Goal: Task Accomplishment & Management: Use online tool/utility

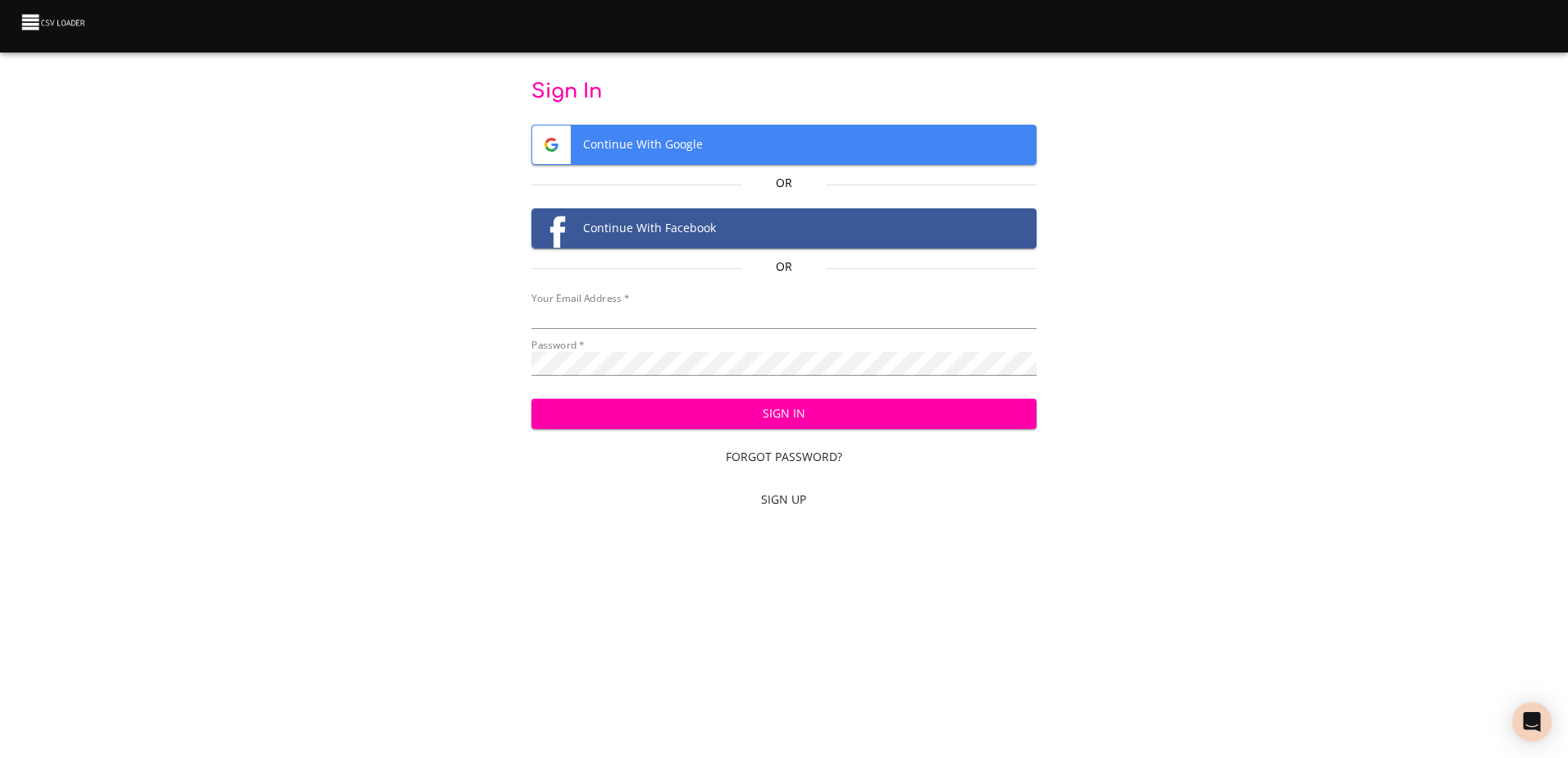
type input "[EMAIL_ADDRESS][DOMAIN_NAME]"
click at [866, 423] on span "Sign In" at bounding box center [784, 413] width 479 height 21
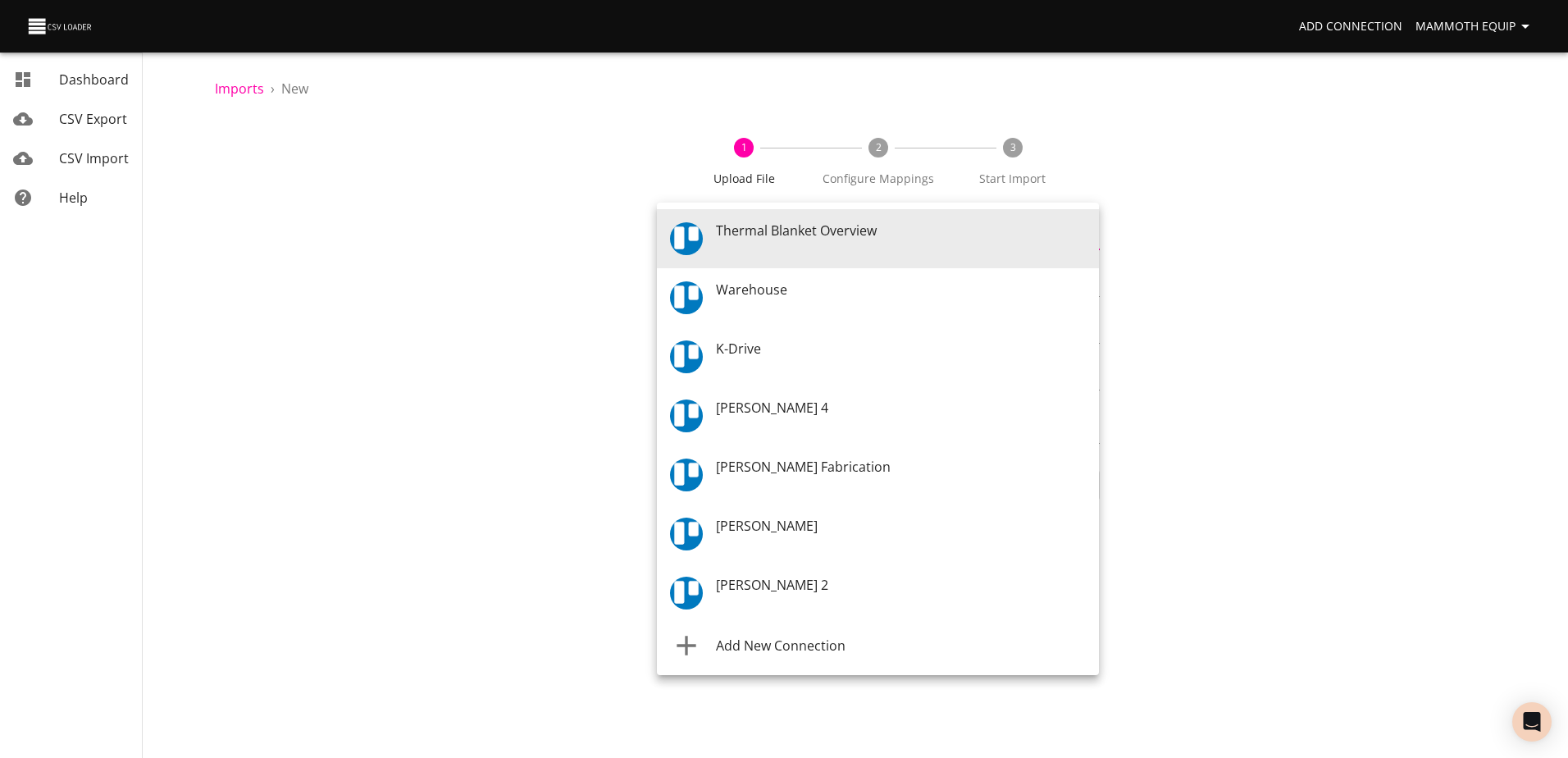
click at [1090, 241] on body "Add Connection Mammoth Equip Dashboard CSV Export CSV Import Help Imports › New…" at bounding box center [784, 379] width 1568 height 758
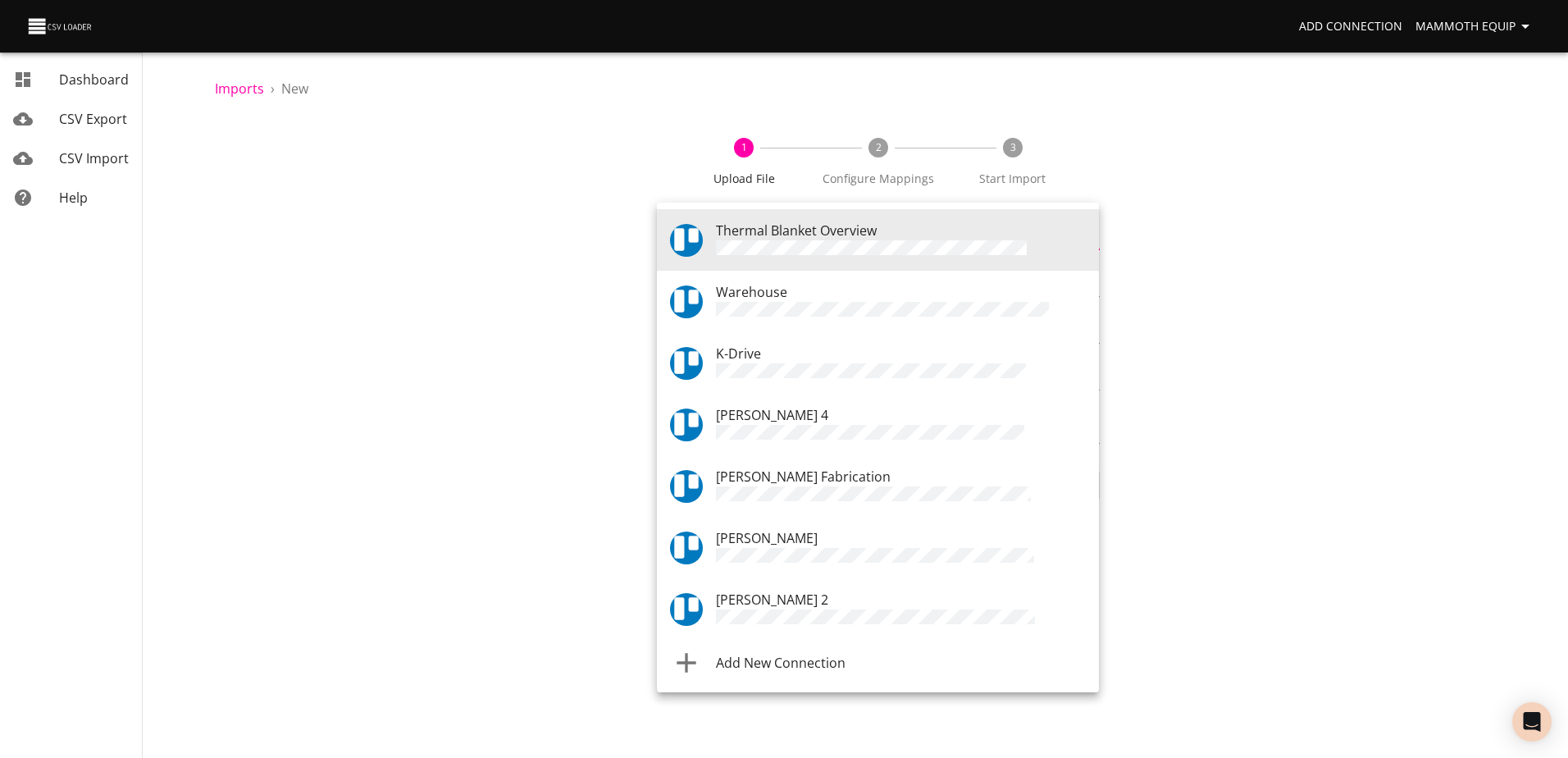
click at [804, 299] on div "Warehouse" at bounding box center [900, 301] width 370 height 38
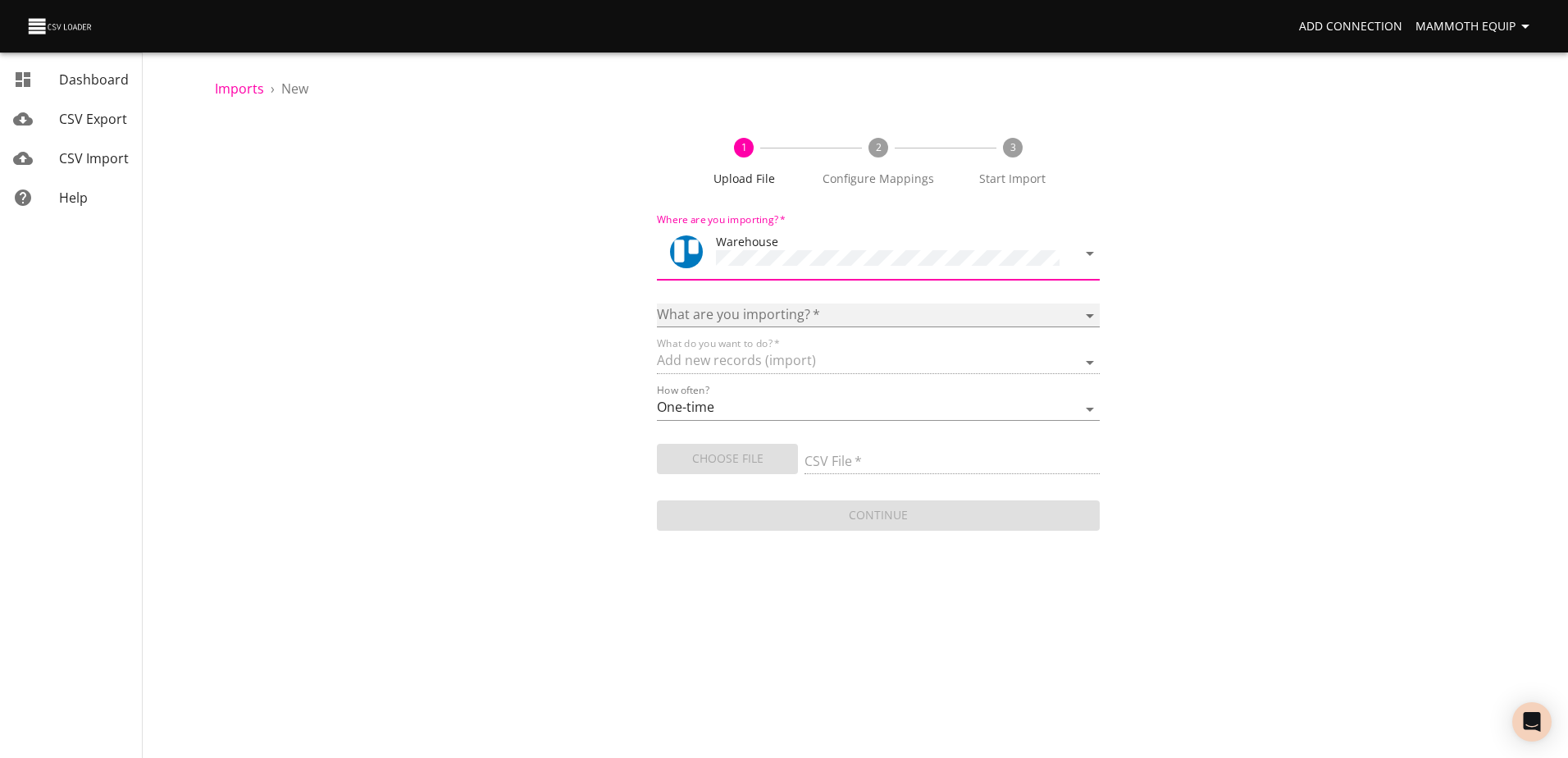
click at [1083, 309] on select "Boards Cards Checkitems Checklists" at bounding box center [878, 316] width 442 height 24
select select "cards"
click at [657, 304] on select "Boards Cards Checkitems Checklists" at bounding box center [878, 316] width 442 height 24
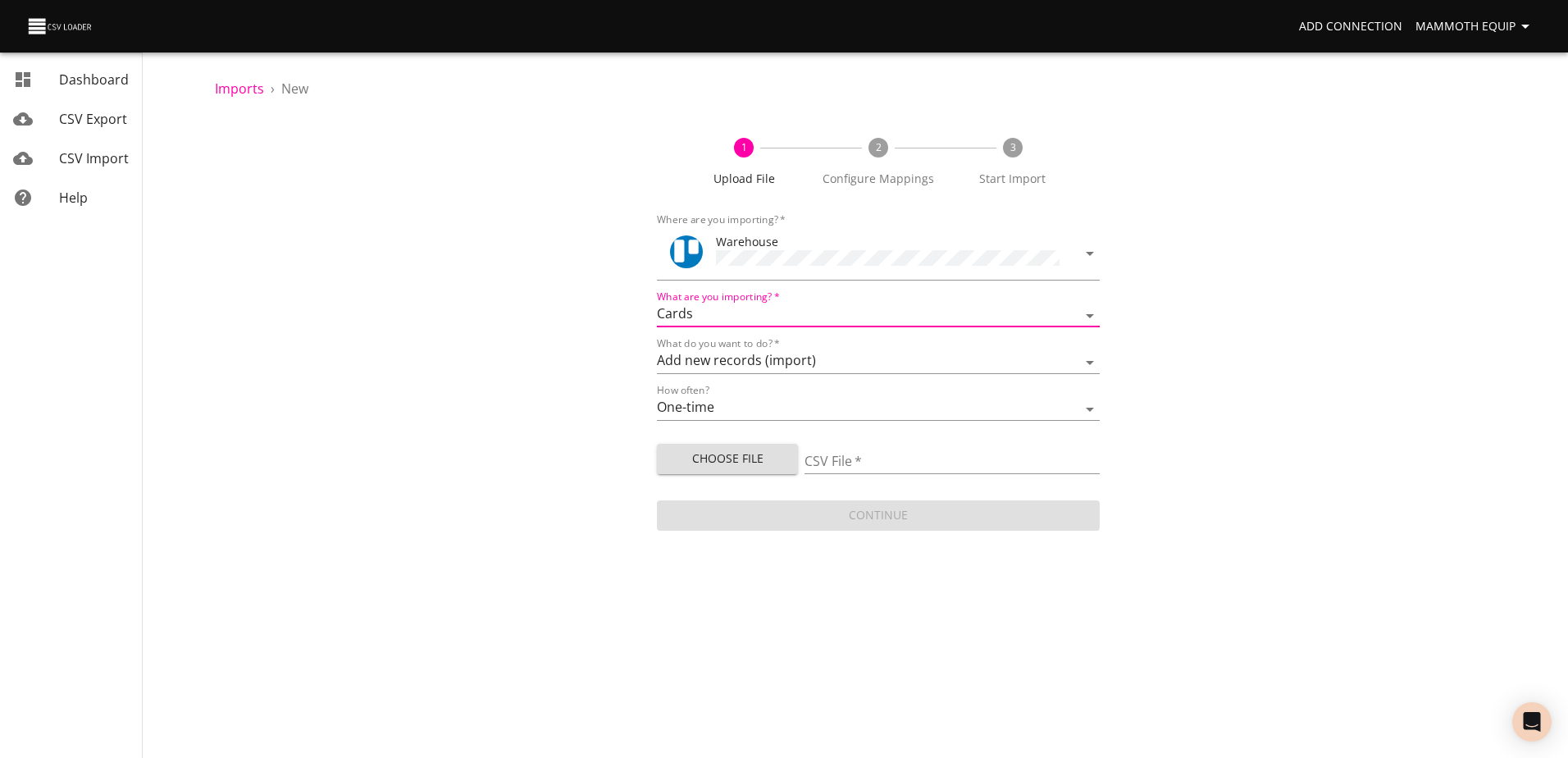
click at [744, 457] on span "Choose File" at bounding box center [727, 458] width 115 height 21
type input "Import1.xlsx"
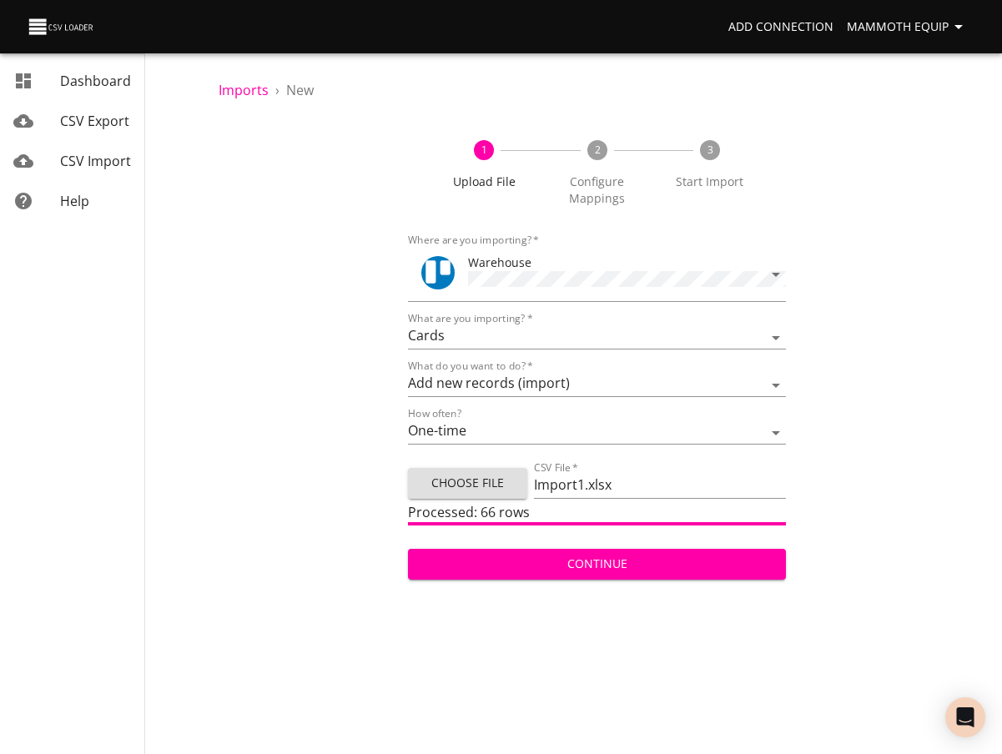
click at [576, 563] on span "Continue" at bounding box center [597, 564] width 352 height 21
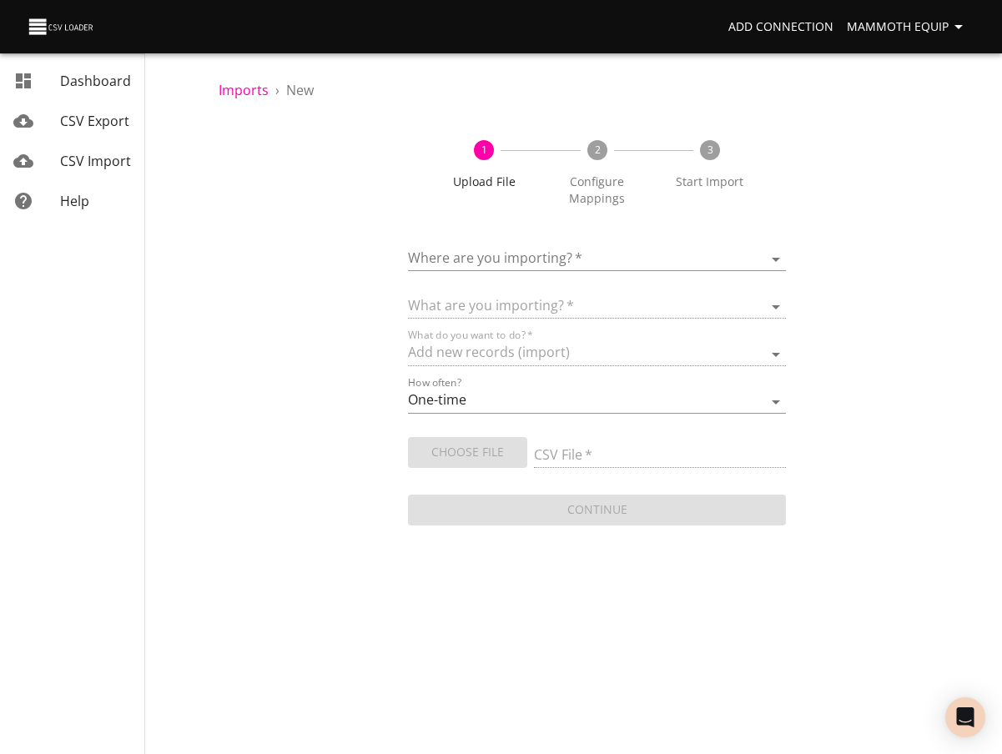
click at [777, 258] on body "Add Connection Mammoth Equip Dashboard CSV Export CSV Import Help Imports › New…" at bounding box center [501, 377] width 1002 height 754
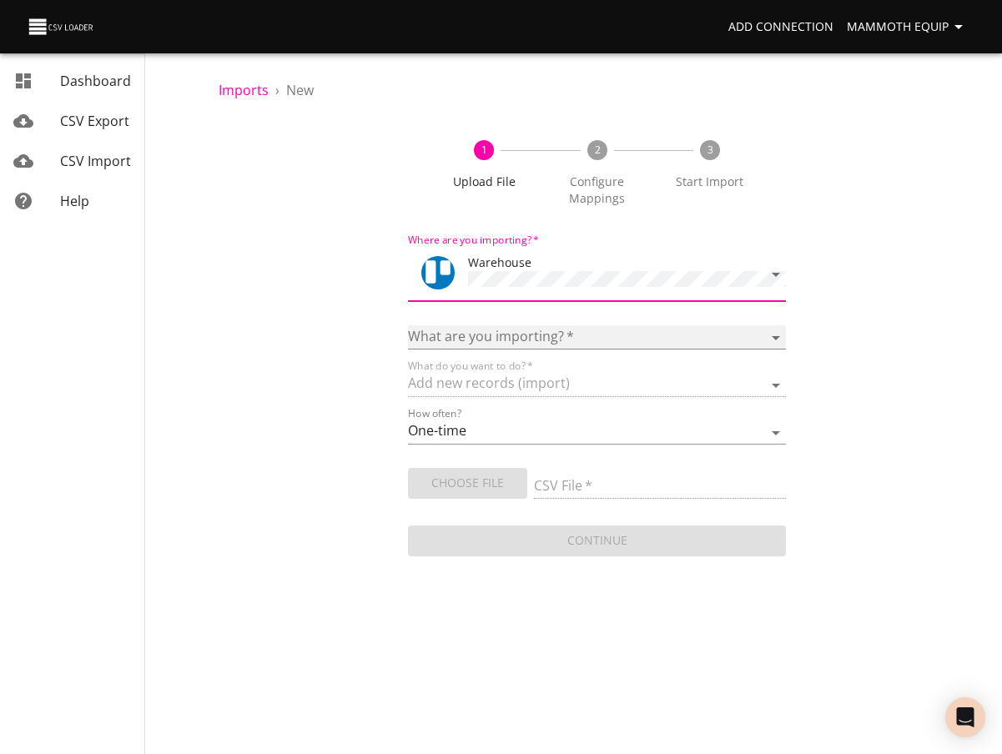
click at [776, 332] on select "Boards Cards Checkitems Checklists" at bounding box center [597, 337] width 379 height 24
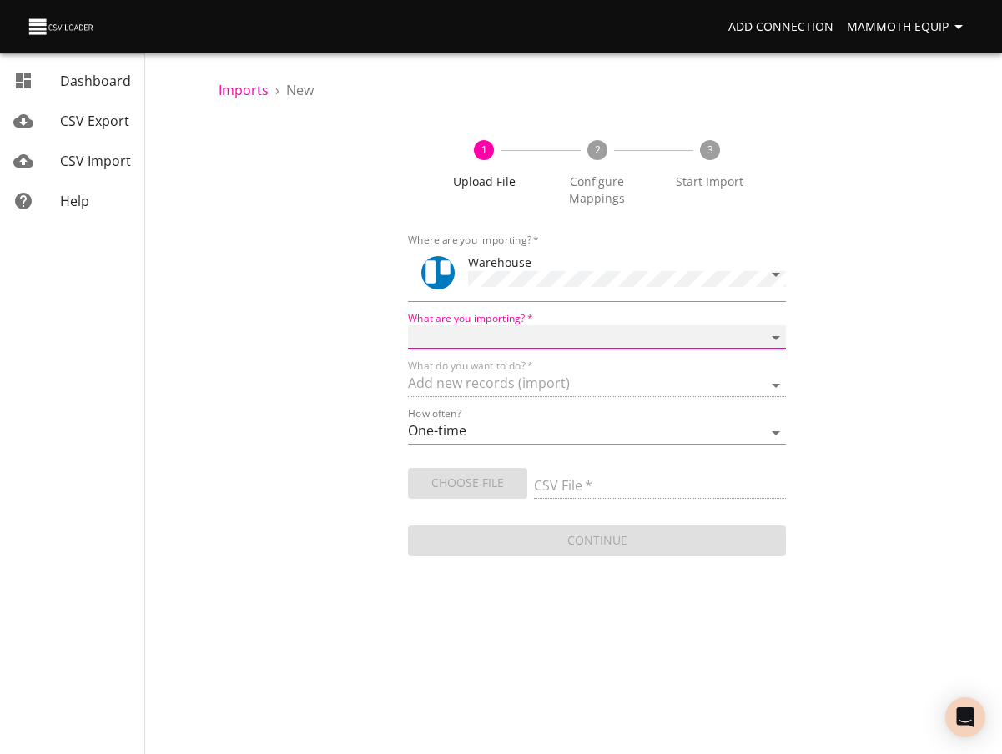
select select "cards"
click at [408, 325] on select "Boards Cards Checkitems Checklists" at bounding box center [597, 337] width 379 height 24
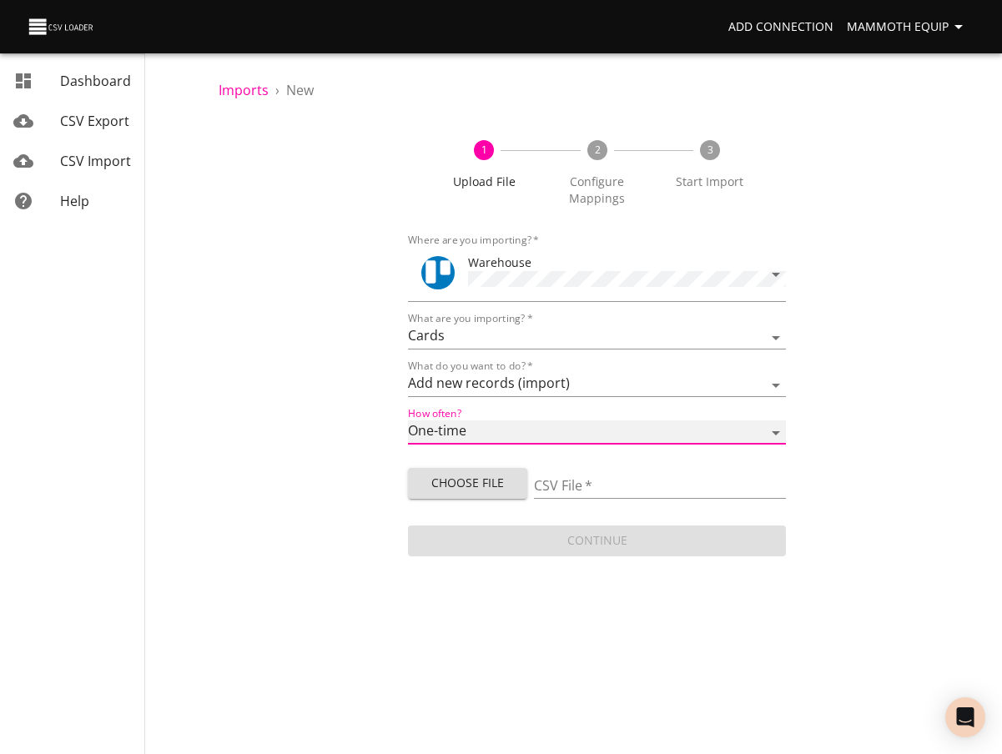
click at [777, 430] on select "One-time Auto import" at bounding box center [597, 432] width 379 height 24
click at [780, 424] on select "One-time Auto import" at bounding box center [597, 432] width 379 height 24
click at [472, 488] on span "Choose File" at bounding box center [467, 483] width 93 height 21
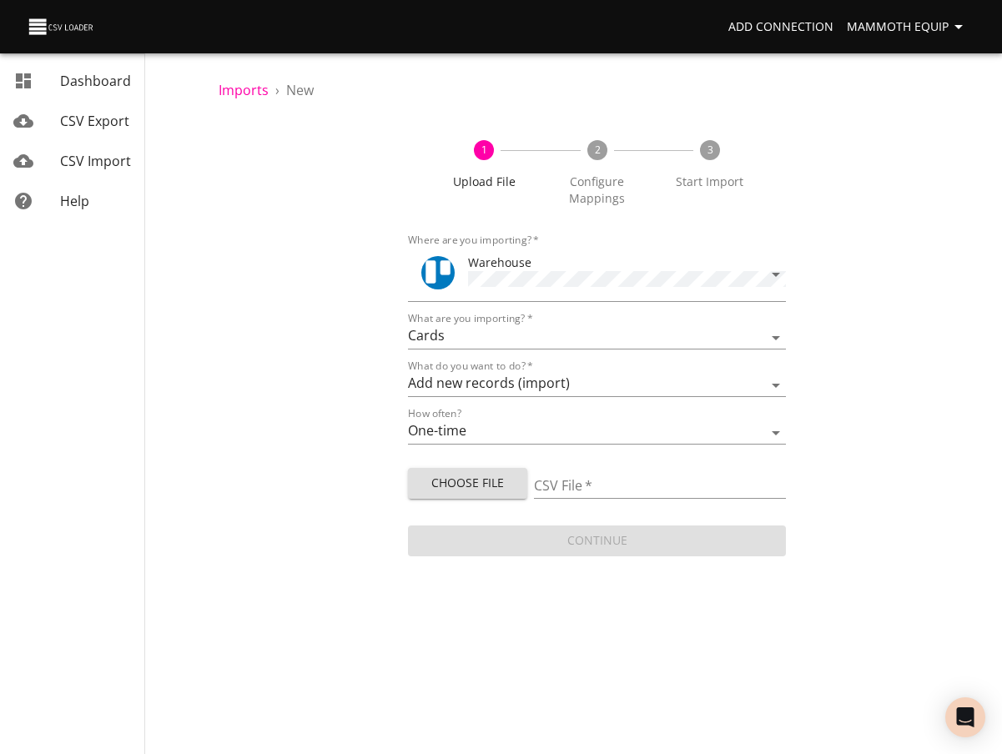
type input "Import1.xlsx"
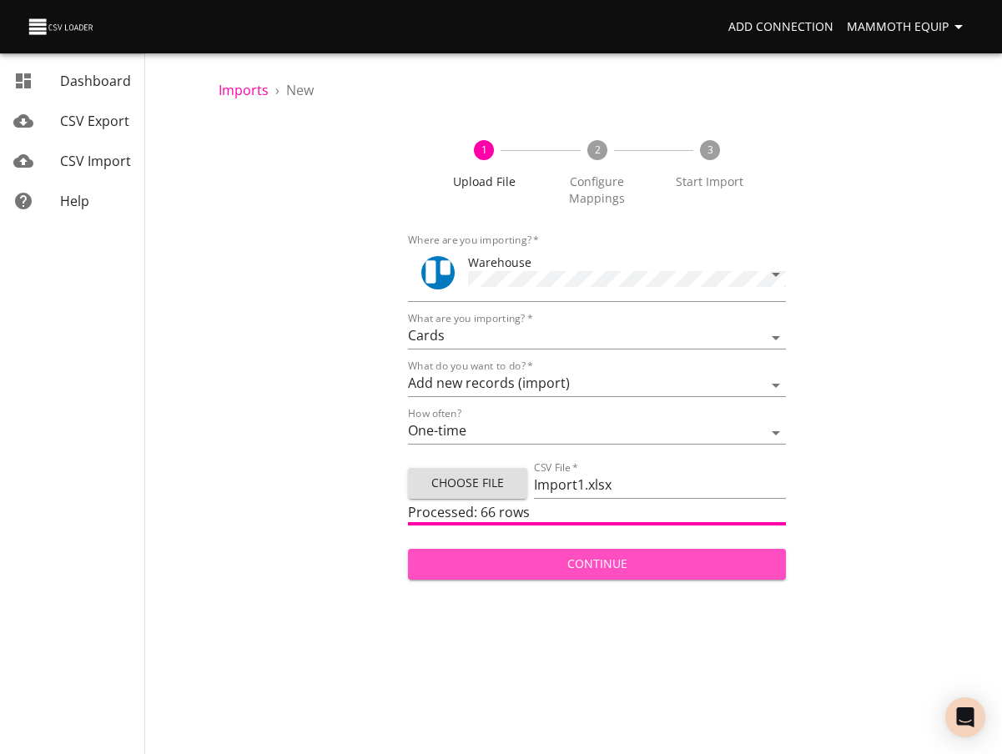
click at [510, 568] on span "Continue" at bounding box center [597, 564] width 352 height 21
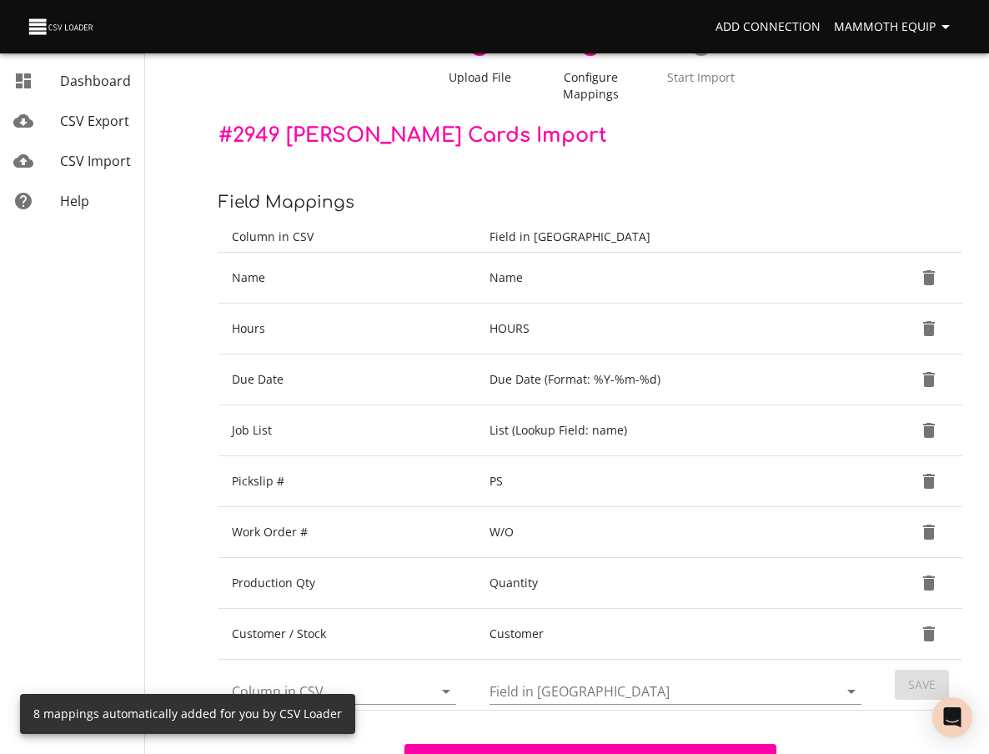
scroll to position [209, 0]
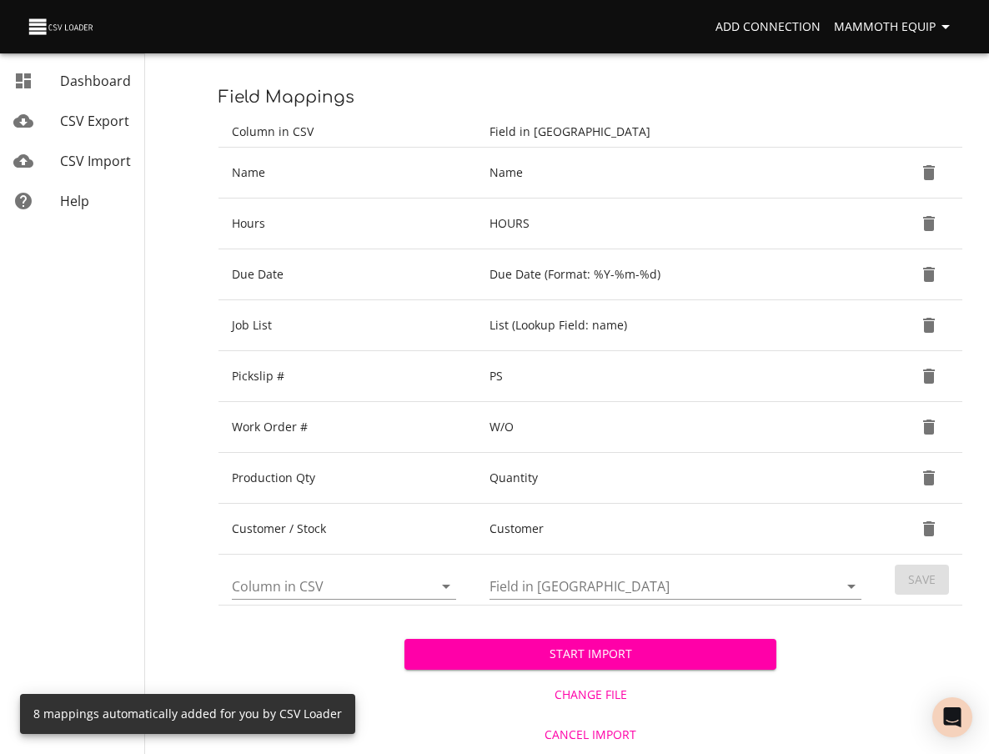
click at [527, 656] on span "Start Import" at bounding box center [590, 654] width 345 height 21
